Goal: Obtain resource: Obtain resource

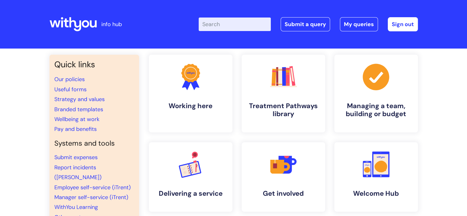
click at [226, 25] on input "Enter your search term here..." at bounding box center [235, 25] width 72 height 14
type input "oreding equipment"
click button "Search" at bounding box center [0, 0] width 0 height 0
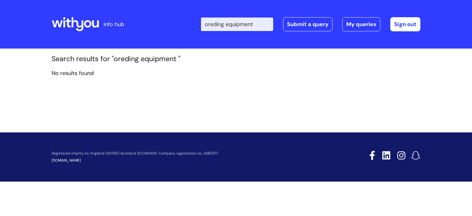
click at [220, 25] on input "oreding equipment" at bounding box center [237, 25] width 72 height 14
type input "ordering equipment"
click button "Search" at bounding box center [0, 0] width 0 height 0
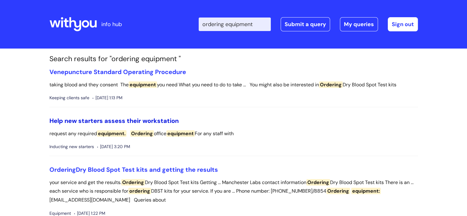
click at [160, 119] on link "Help new starters assess their workstation" at bounding box center [113, 121] width 129 height 8
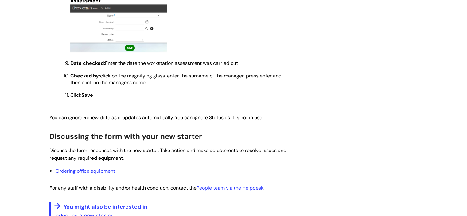
scroll to position [442, 0]
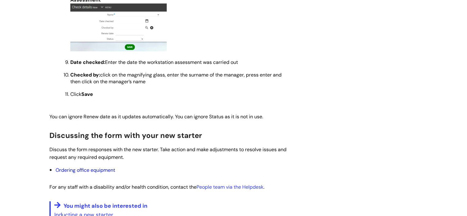
click at [92, 173] on link "Ordering office equipment" at bounding box center [86, 170] width 60 height 6
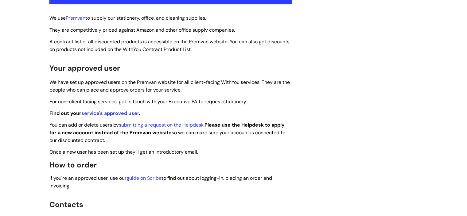
scroll to position [169, 0]
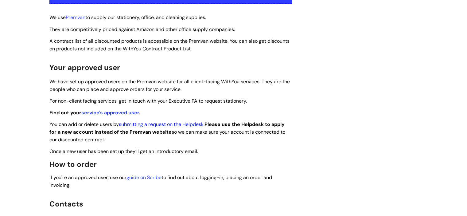
click at [180, 124] on link "submitting a request on the Helpdesk" at bounding box center [161, 124] width 85 height 6
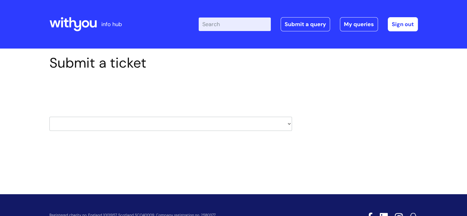
click at [171, 122] on select "HR / People IT and Support Clinical Drug Alerts Finance Accounts Data Support T…" at bounding box center [170, 124] width 243 height 14
select select "it_and_support"
click at [49, 117] on select "HR / People IT and Support Clinical Drug Alerts Finance Accounts Data Support T…" at bounding box center [170, 124] width 243 height 14
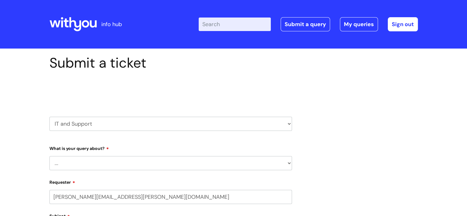
select select "80004286540"
click at [65, 162] on select "... Mobile Phone Reset & MFA Accounts, Starters and Leavers IT Hardware issue I…" at bounding box center [170, 163] width 243 height 14
select select "Accounts, Starters and Leavers"
click at [49, 156] on select "... Mobile Phone Reset & MFA Accounts, Starters and Leavers IT Hardware issue I…" at bounding box center [170, 163] width 243 height 14
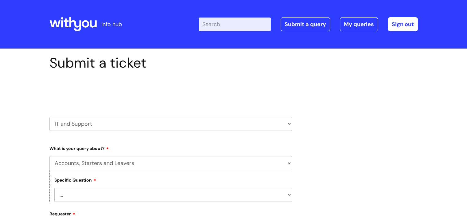
click at [102, 196] on select "... I have a new starter I have a leaver I need to make a change to an account …" at bounding box center [173, 195] width 238 height 14
select select "I have a new starter"
click at [54, 188] on select "... I have a new starter I have a leaver I need to make a change to an account …" at bounding box center [173, 195] width 238 height 14
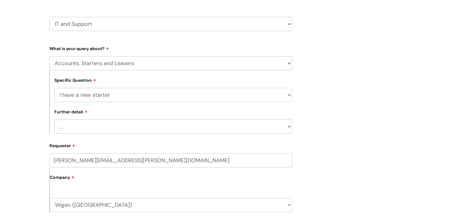
scroll to position [102, 0]
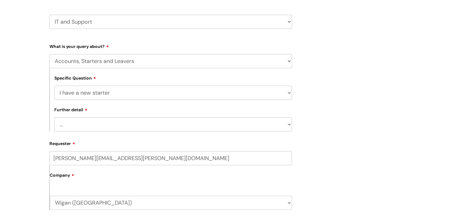
click at [80, 128] on select "... Can I have my new starter’s IT account details I need to amend the name, de…" at bounding box center [173, 124] width 238 height 14
select select "Can I have my new starter’s IT account details"
click at [54, 117] on select "... Can I have my new starter’s IT account details I need to amend the name, de…" at bounding box center [173, 124] width 238 height 14
click at [96, 180] on label "Company" at bounding box center [171, 177] width 242 height 14
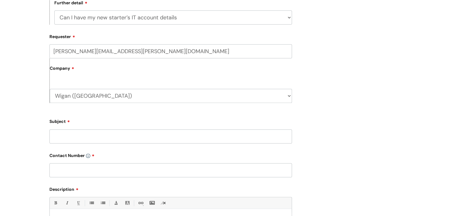
scroll to position [220, 0]
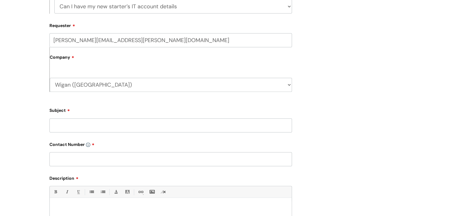
click at [59, 122] on input "Subject" at bounding box center [170, 125] width 243 height 14
type input "Student social worker"
click at [74, 156] on input "text" at bounding box center [170, 159] width 243 height 14
paste div
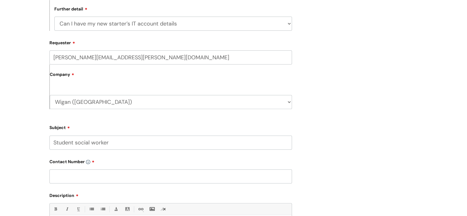
scroll to position [208, 0]
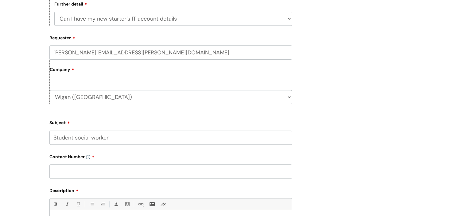
click at [62, 177] on input "text" at bounding box center [170, 171] width 243 height 14
click at [466, 120] on div "Submit a ticket Select issue type HR / People IT and Support Clinical Drug Aler…" at bounding box center [233, 90] width 467 height 499
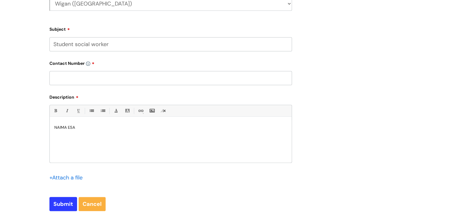
scroll to position [315, 0]
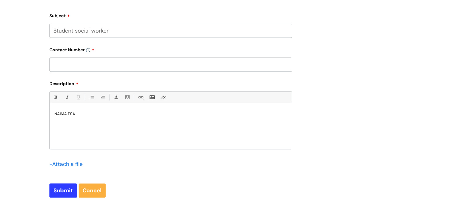
click at [208, 65] on input "text" at bounding box center [170, 64] width 243 height 14
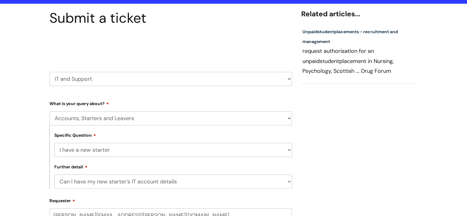
scroll to position [46, 0]
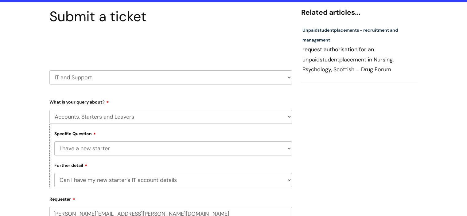
click at [345, 60] on p "request authorisation for an unpaid student placement in Nursing, Psychology, S…" at bounding box center [360, 59] width 114 height 29
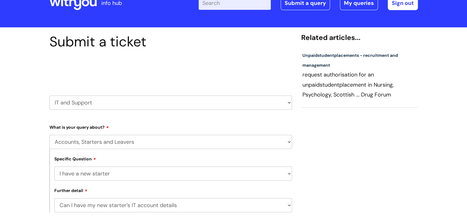
scroll to position [0, 0]
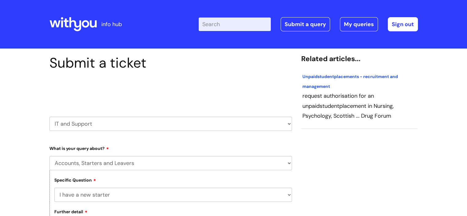
click at [333, 79] on span "student" at bounding box center [326, 77] width 17 height 6
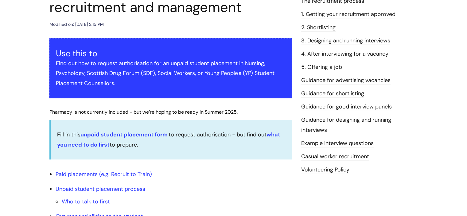
scroll to position [96, 0]
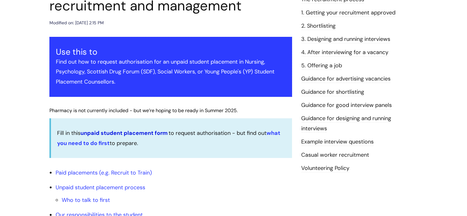
click at [116, 134] on link "unpaid student placement form" at bounding box center [123, 132] width 87 height 7
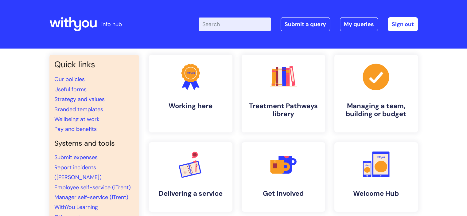
click at [226, 23] on input "Enter your search term here..." at bounding box center [235, 25] width 72 height 14
type input "new student"
click button "Search" at bounding box center [0, 0] width 0 height 0
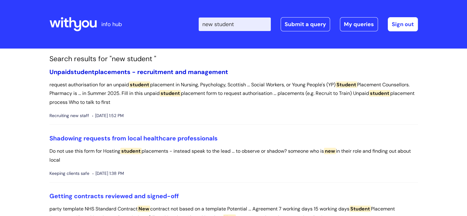
click at [174, 72] on link "Unpaid student placements - recruitment and management" at bounding box center [138, 72] width 179 height 8
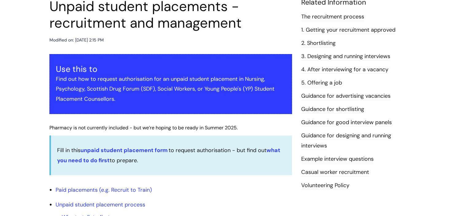
scroll to position [81, 0]
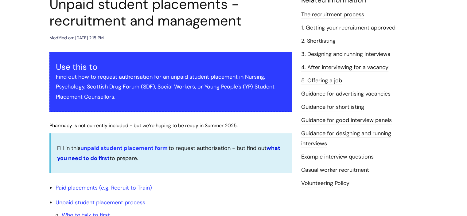
click at [92, 158] on strong "what you need to do first" at bounding box center [169, 152] width 224 height 17
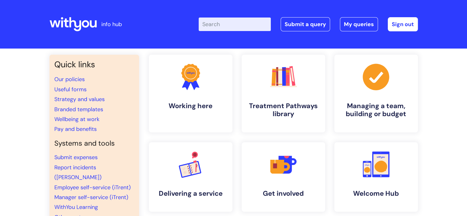
click at [237, 20] on input "Enter your search term here..." at bounding box center [235, 25] width 72 height 14
click at [74, 90] on link "Useful forms" at bounding box center [70, 89] width 32 height 7
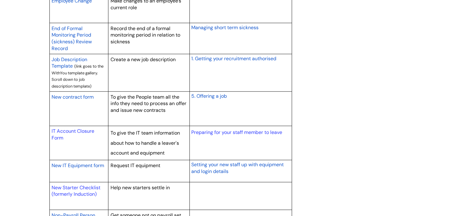
scroll to position [546, 0]
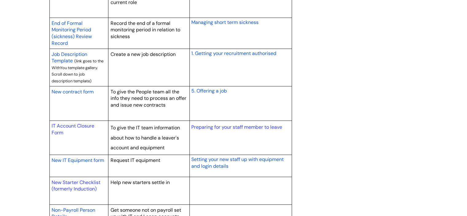
click at [88, 161] on span "New IT Equipment form" at bounding box center [78, 160] width 53 height 6
